Goal: Task Accomplishment & Management: Use online tool/utility

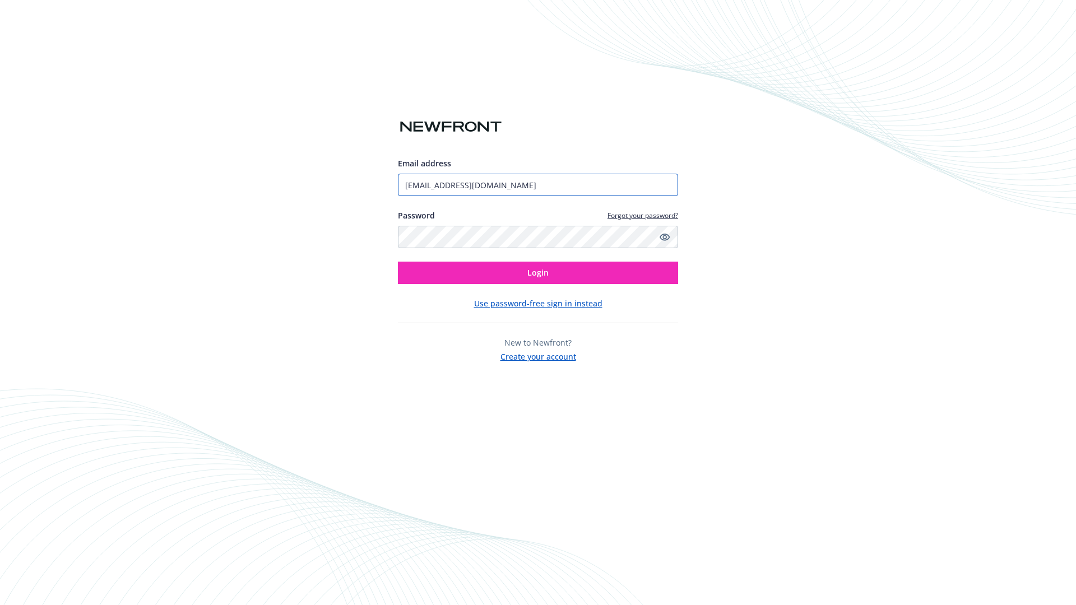
type input "[EMAIL_ADDRESS][DOMAIN_NAME]"
click at [538, 273] on span "Login" at bounding box center [537, 272] width 21 height 11
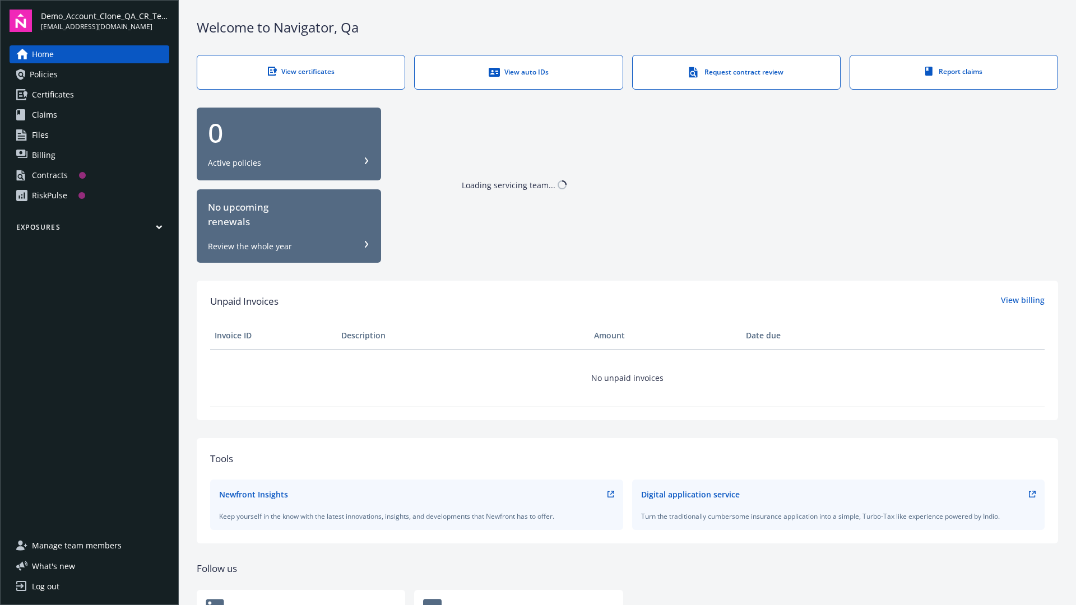
click at [105, 21] on span "Demo_Account_Clone_QA_CR_Tests_Prospect" at bounding box center [105, 16] width 128 height 12
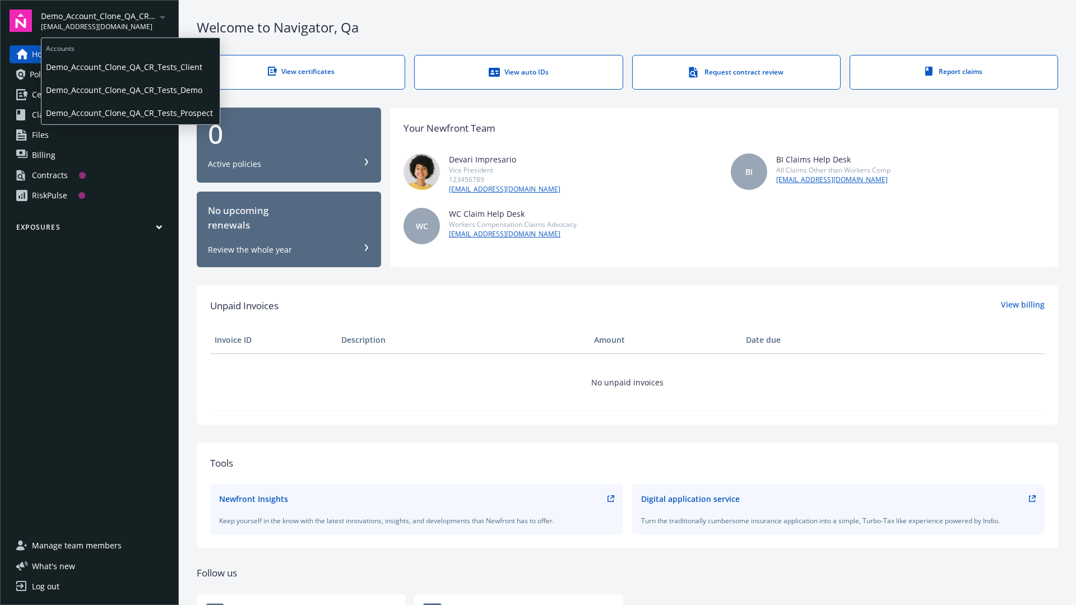
click at [129, 67] on span "Demo_Account_Clone_QA_CR_Tests_Client" at bounding box center [130, 66] width 169 height 23
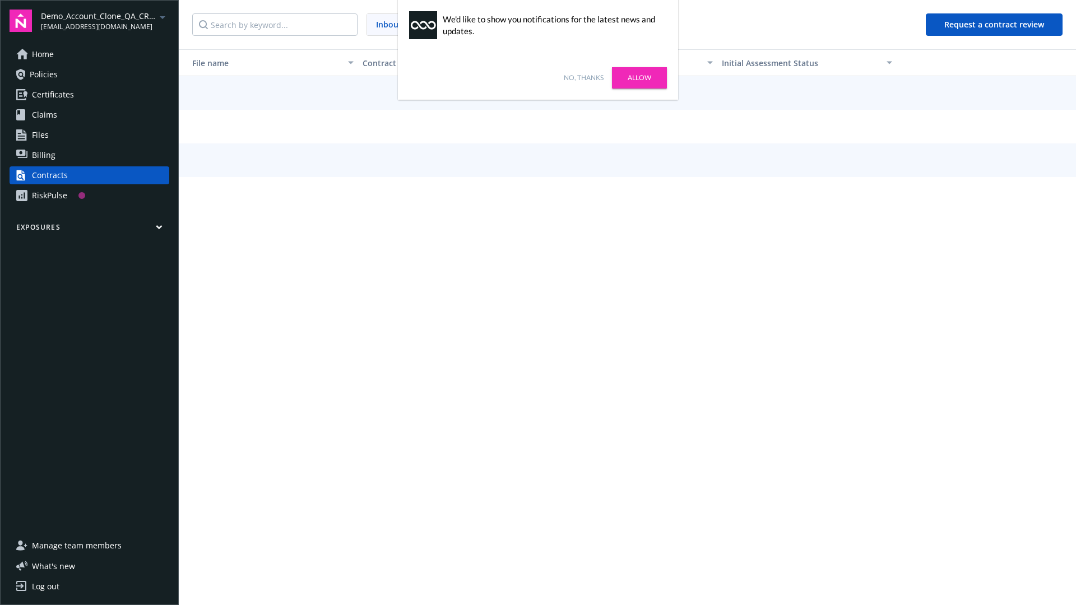
click at [583, 78] on link "No, thanks" at bounding box center [584, 78] width 40 height 10
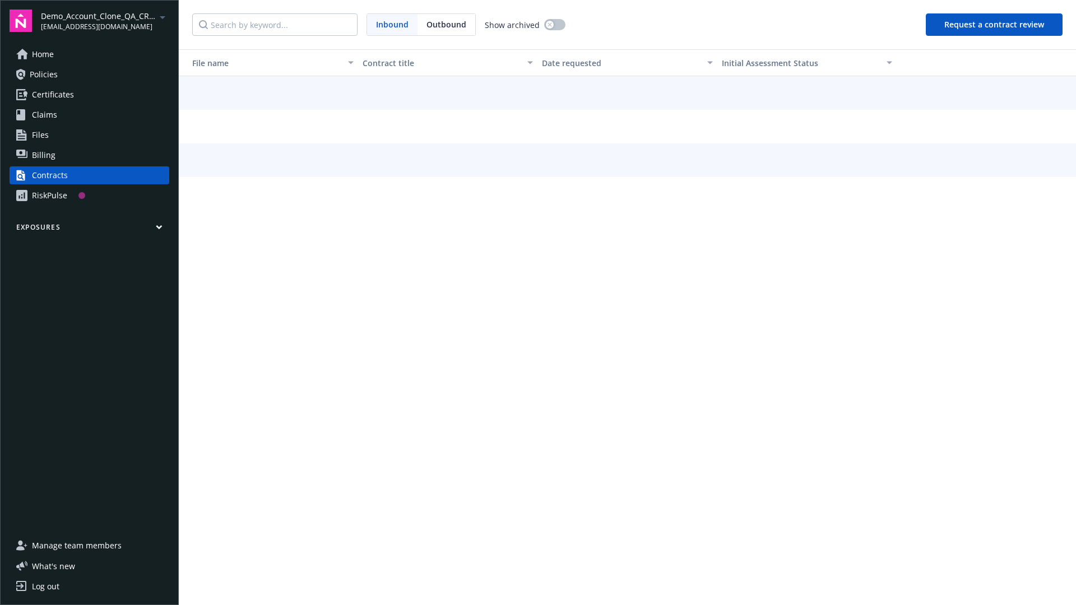
click at [995, 25] on button "Request a contract review" at bounding box center [994, 24] width 137 height 22
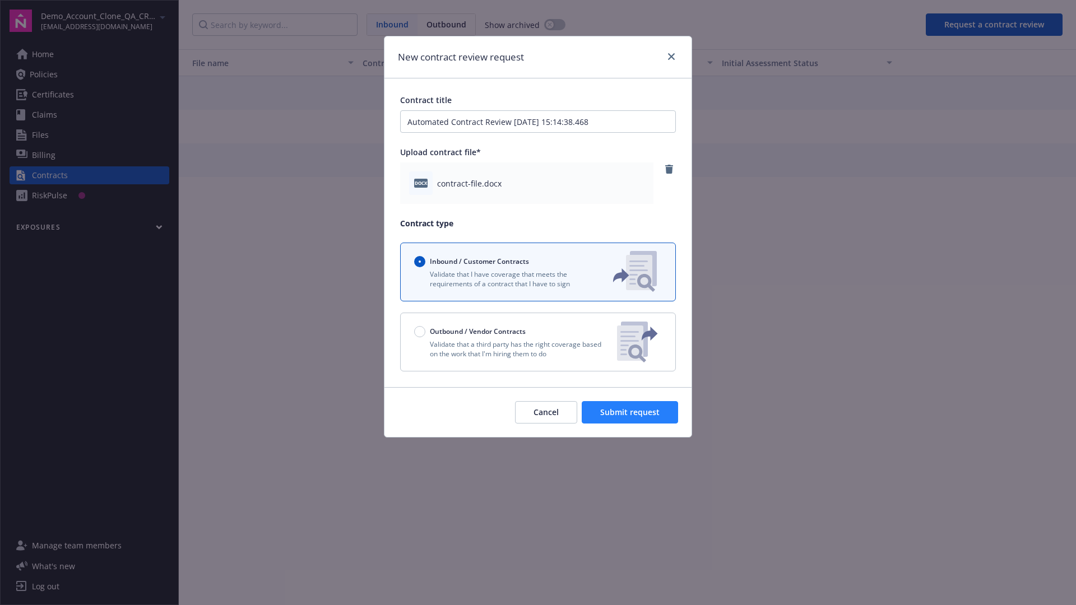
type input "Automated Contract Review 10-13-2025 15:14:38.468"
click at [630, 412] on span "Submit request" at bounding box center [629, 412] width 59 height 11
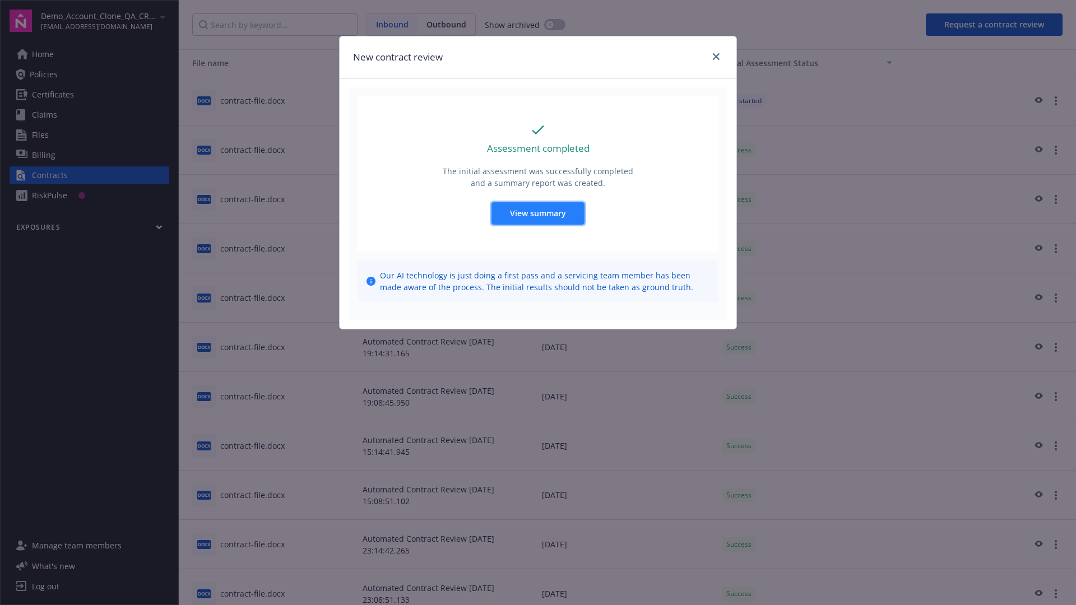
click at [537, 213] on span "View summary" at bounding box center [538, 213] width 56 height 11
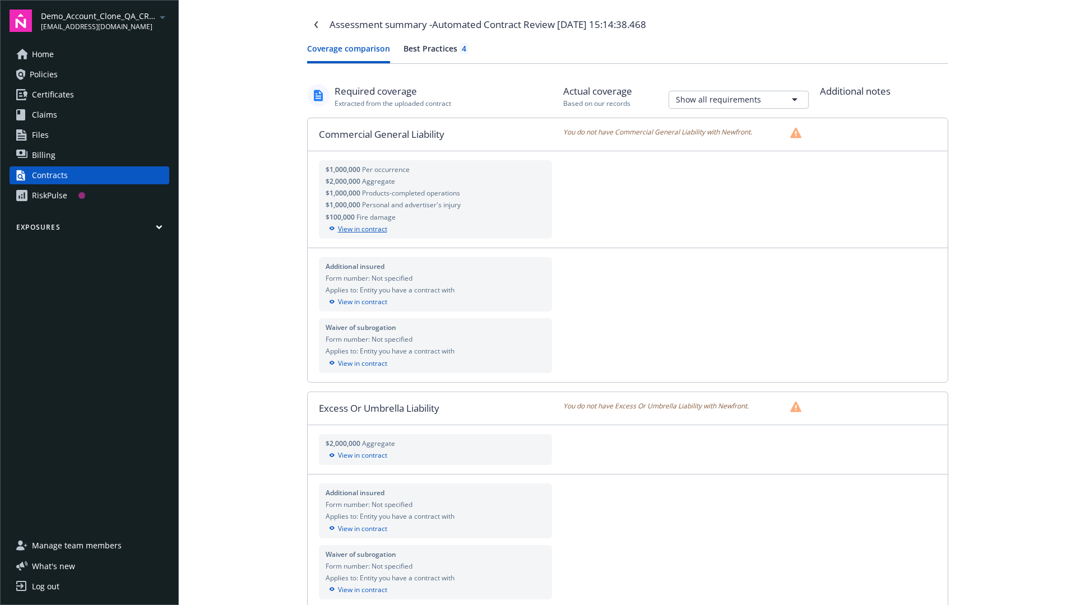
click at [435, 229] on div "View in contract" at bounding box center [436, 229] width 220 height 10
